Goal: Find contact information: Find contact information

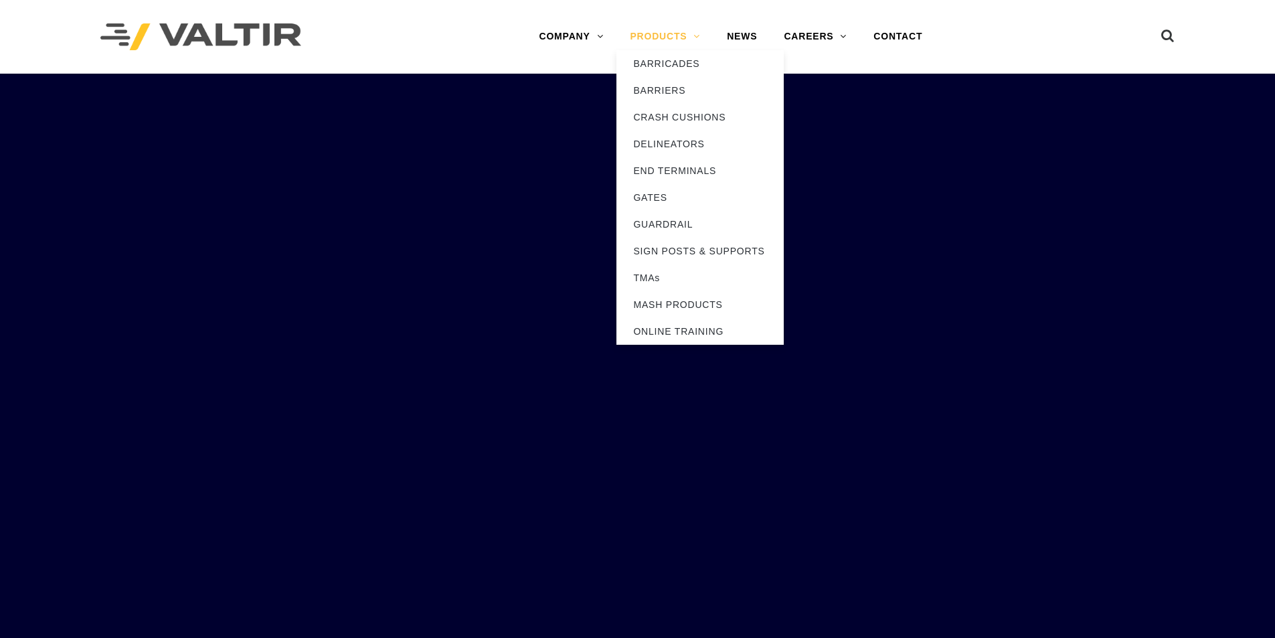
click at [644, 37] on link "PRODUCTS" at bounding box center [664, 36] width 97 height 27
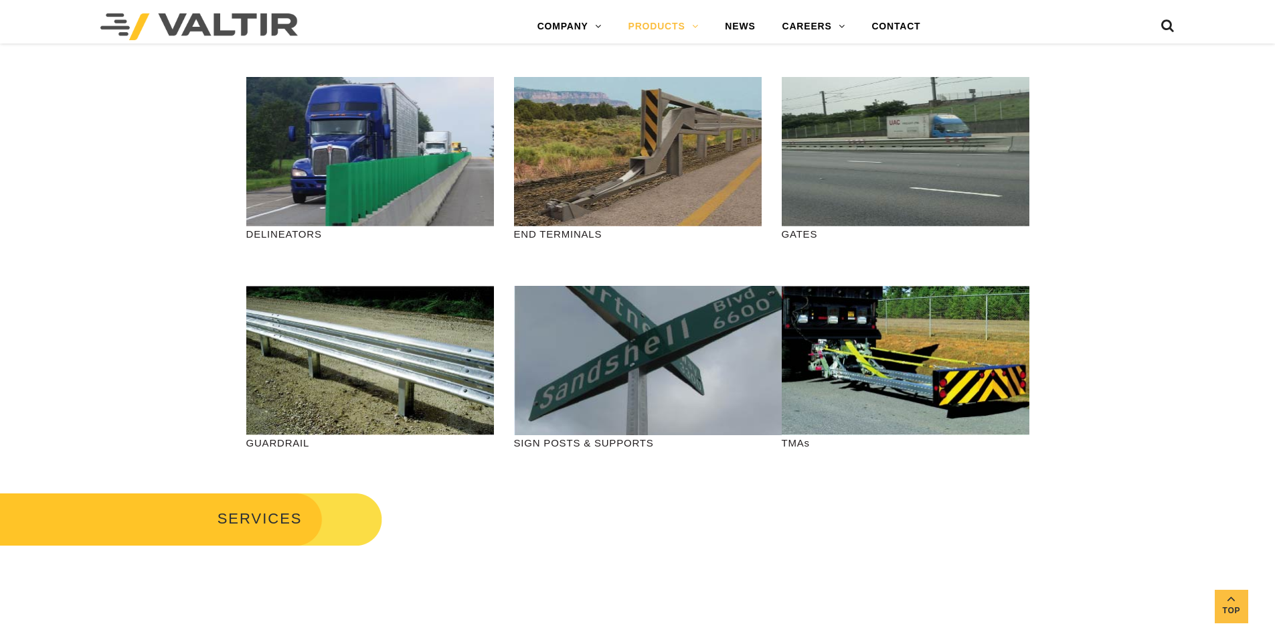
scroll to position [335, 0]
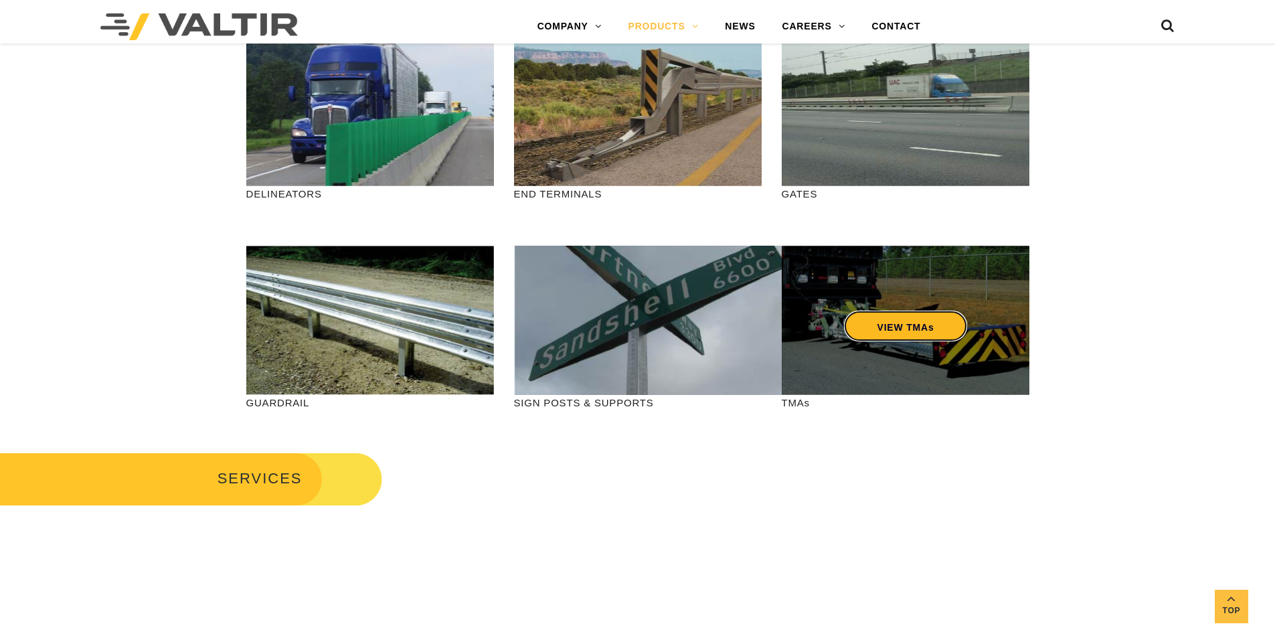
click at [913, 333] on link "VIEW TMAs" at bounding box center [905, 325] width 124 height 31
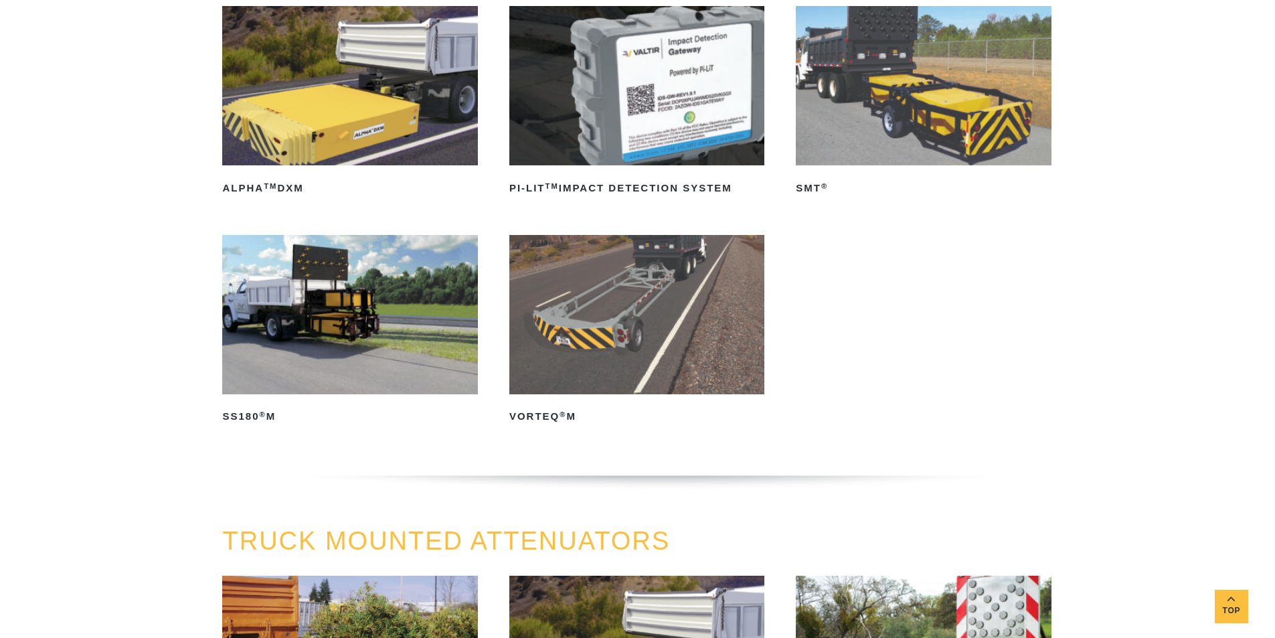
scroll to position [134, 0]
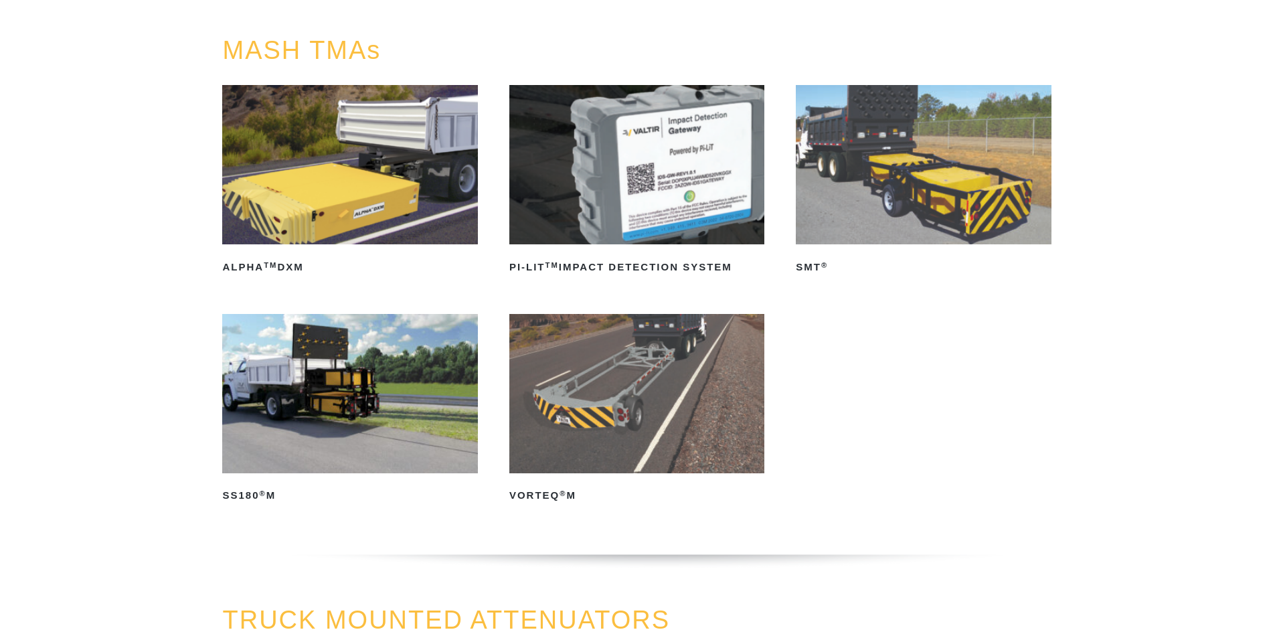
click at [867, 237] on img at bounding box center [923, 164] width 255 height 159
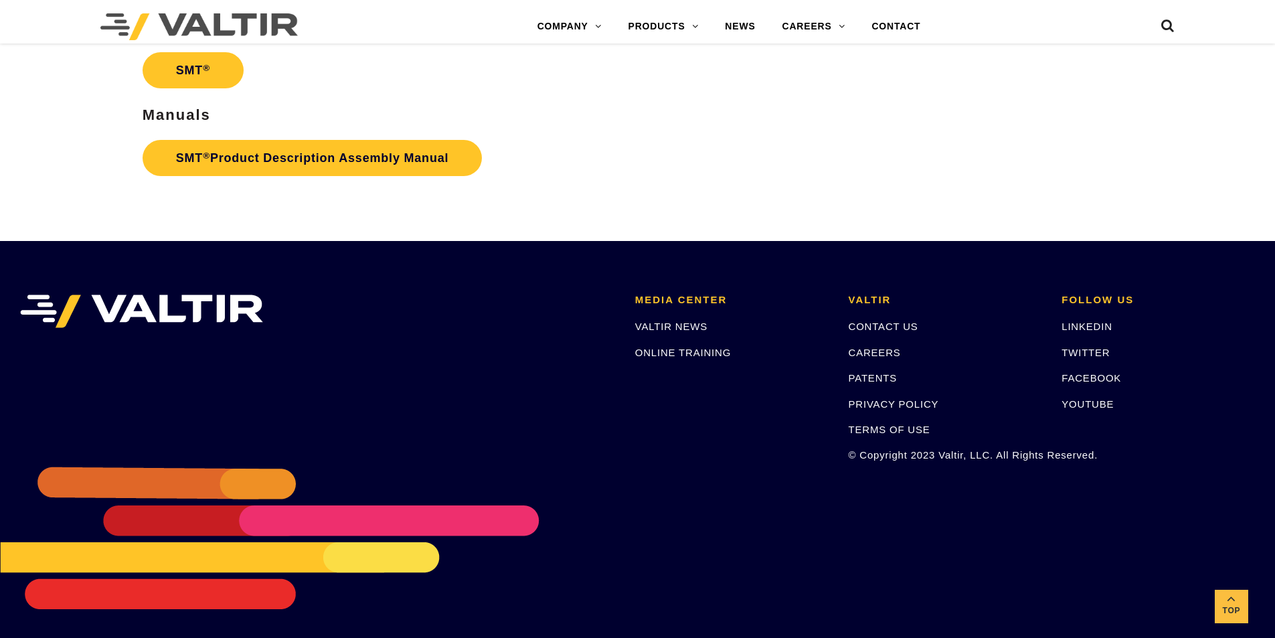
scroll to position [3918, 0]
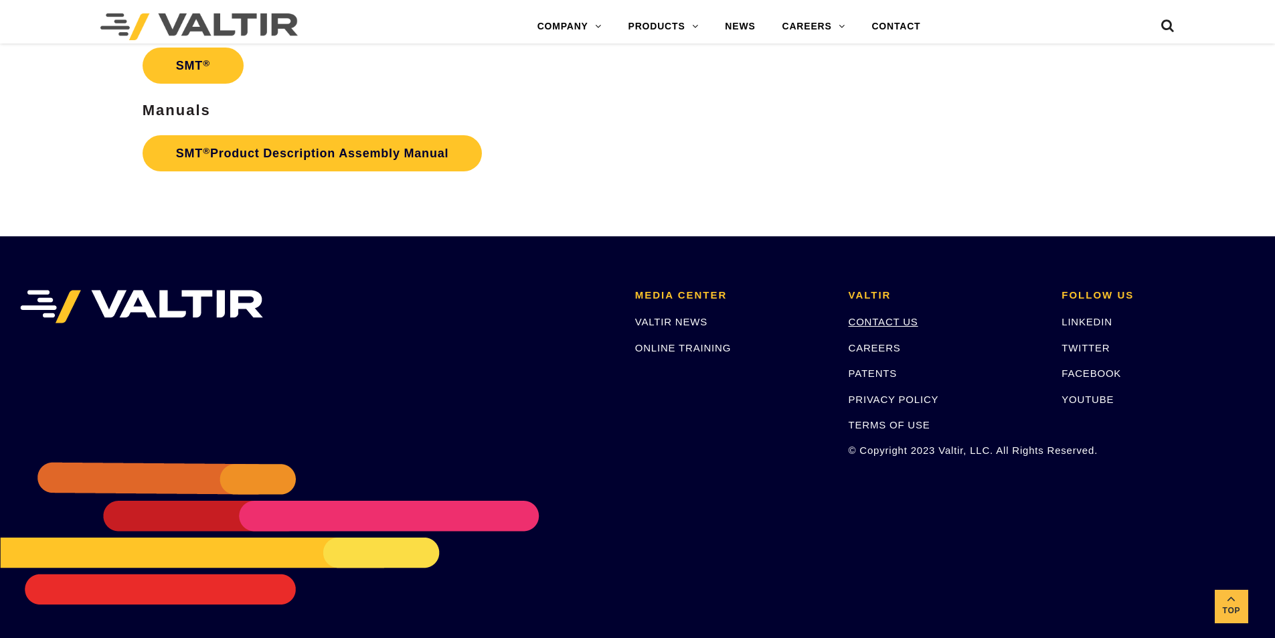
click at [908, 325] on link "CONTACT US" at bounding box center [883, 321] width 70 height 11
